Goal: Find specific page/section: Find specific page/section

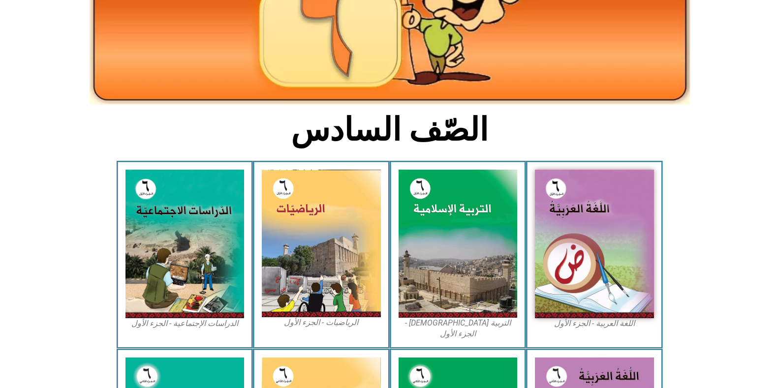
scroll to position [148, 0]
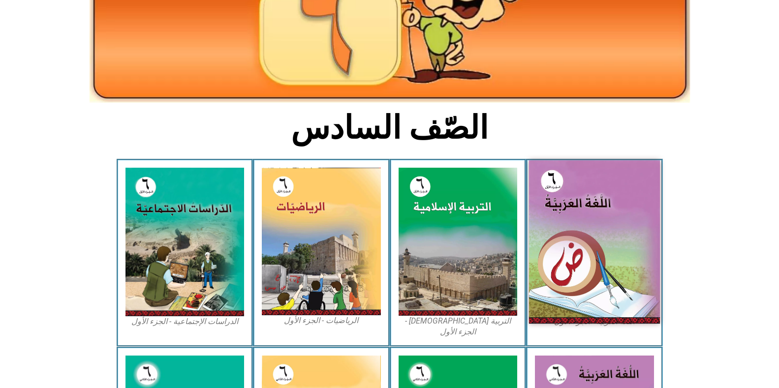
click at [598, 233] on img at bounding box center [594, 241] width 131 height 163
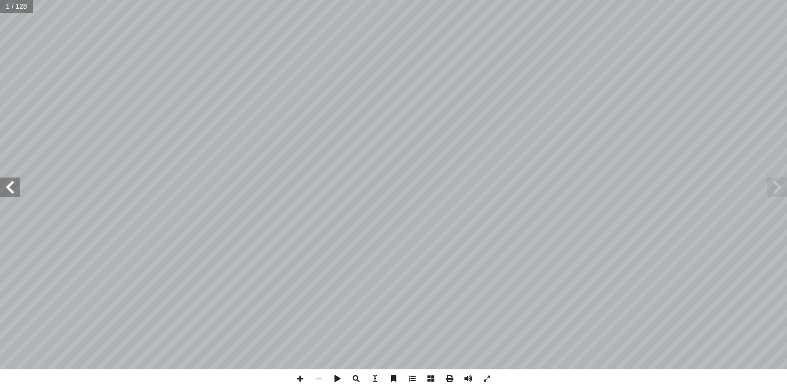
click at [9, 189] on span at bounding box center [10, 188] width 20 height 20
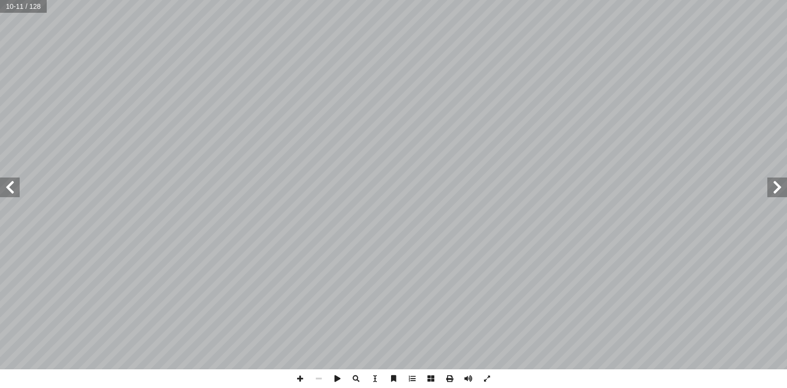
click at [774, 188] on span at bounding box center [778, 188] width 20 height 20
click at [1, 182] on span at bounding box center [10, 188] width 20 height 20
